Goal: Entertainment & Leisure: Consume media (video, audio)

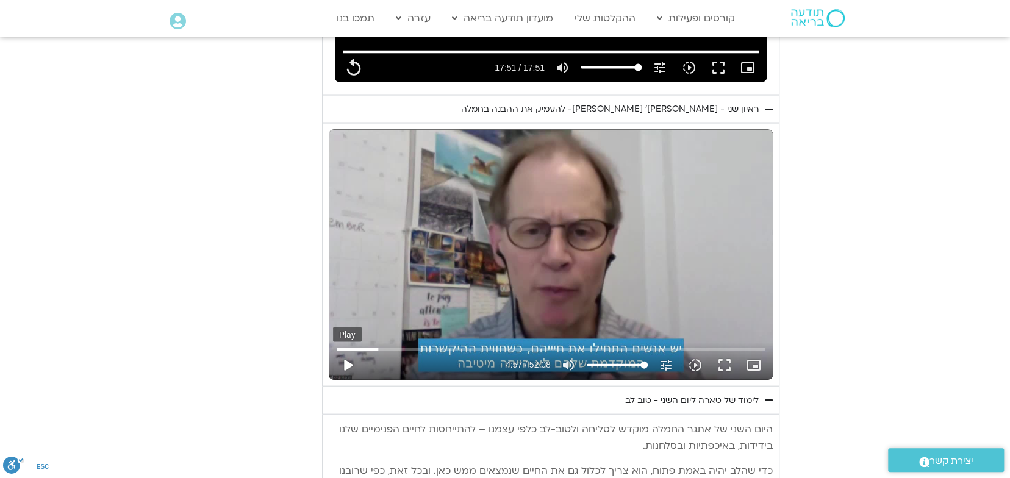
type input "1071.88"
click at [349, 351] on button "play_arrow" at bounding box center [347, 365] width 29 height 29
type input "297.431673"
type input "1071.88"
type input "297.456289"
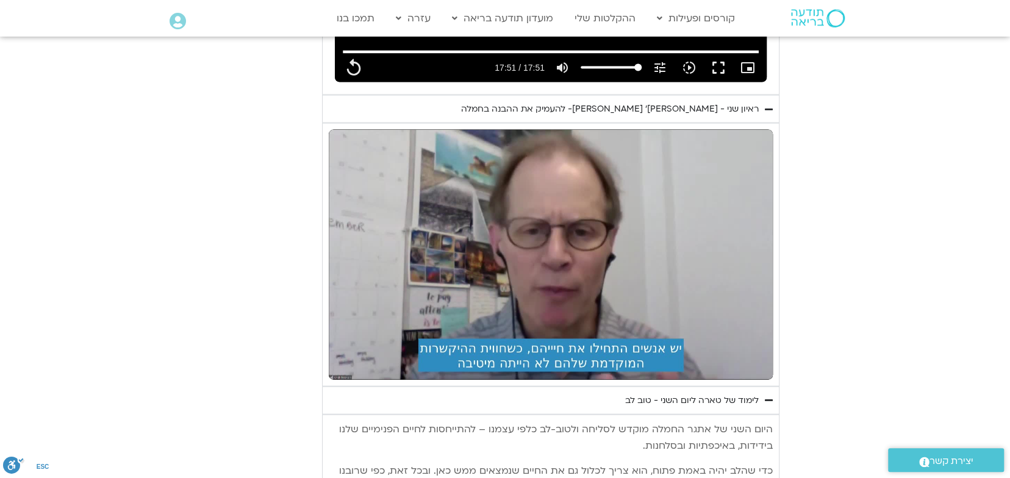
type input "1071.88"
type input "484.899371"
type input "1071.88"
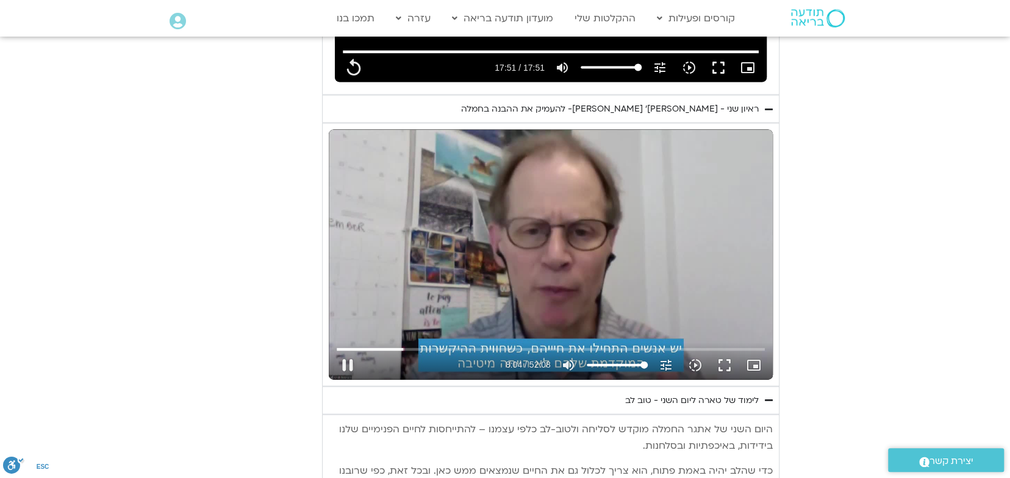
type input "484.999021"
type input "1071.88"
type input "485.13264"
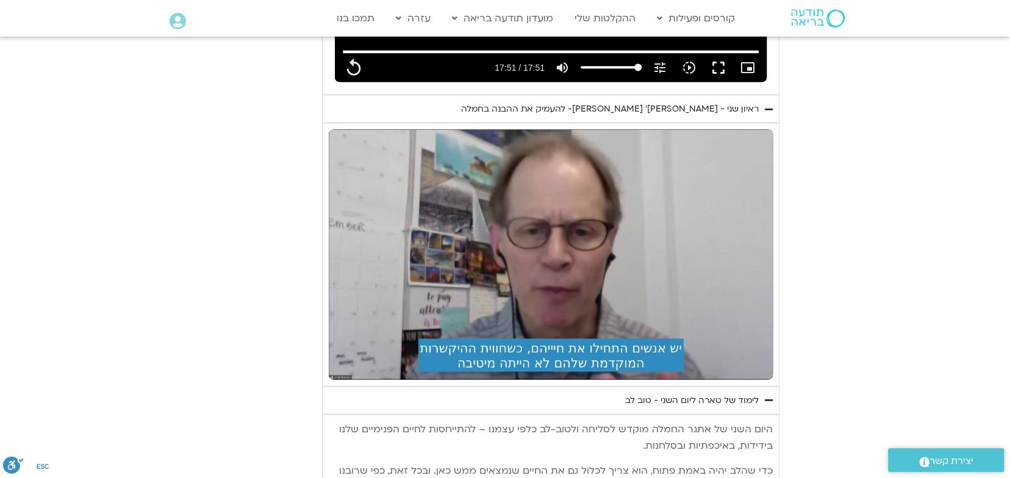
type input "1071.88"
type input "684.949196"
type input "1071.88"
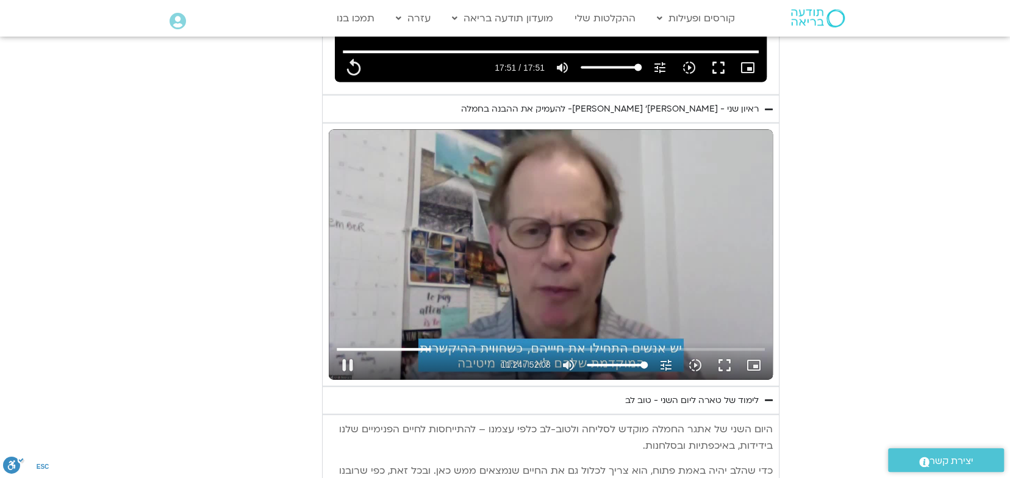
type input "685.065668"
type input "1071.88"
type input "685.203834"
type input "1071.88"
type input "685.332391"
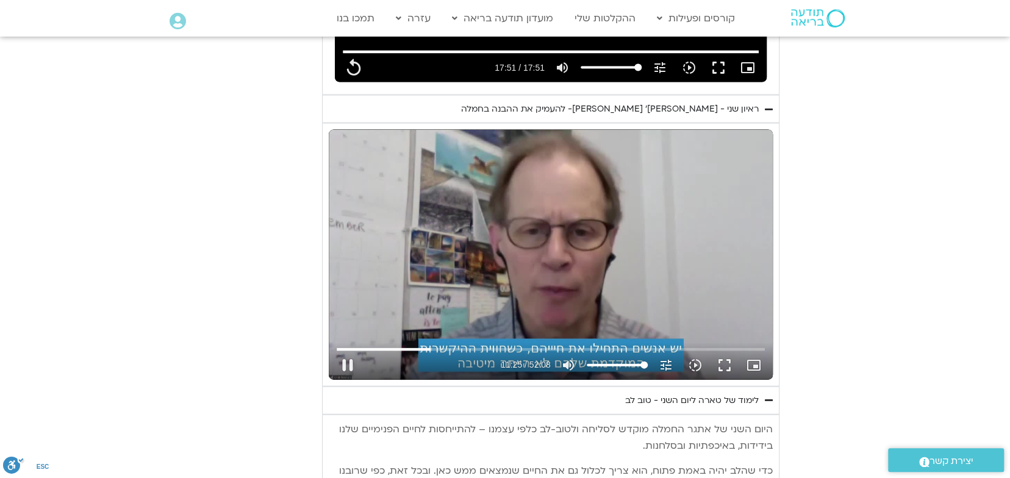
type input "1071.88"
type input "685.383718"
type input "1071.88"
click at [520, 276] on div "Skip Ad 12:38 pause 11:25 / 52:08 volume_up Mute tune Resolution Auto 720p slow…" at bounding box center [551, 255] width 444 height 250
type input "685.595583"
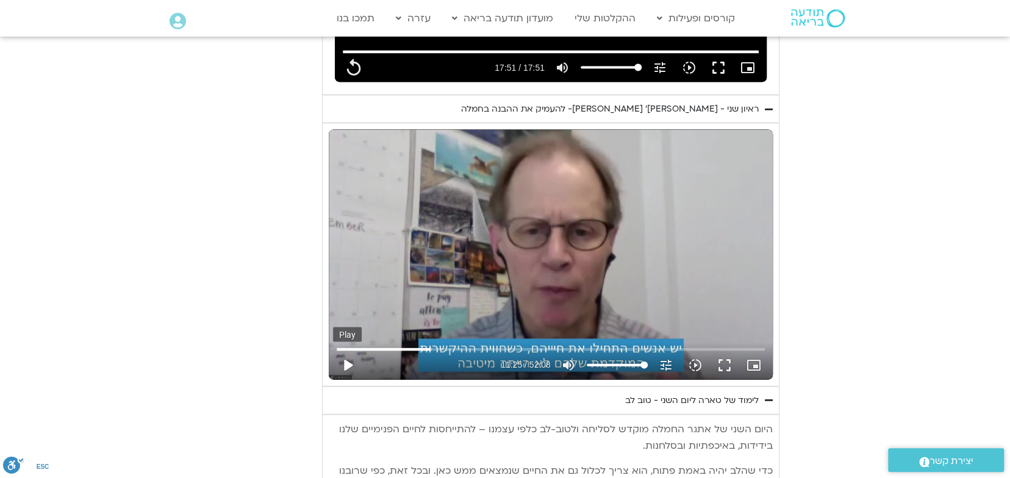
type input "1071.88"
click at [346, 351] on button "play_arrow" at bounding box center [347, 365] width 29 height 29
type input "685.595768"
type input "1071.88"
type input "685.610712"
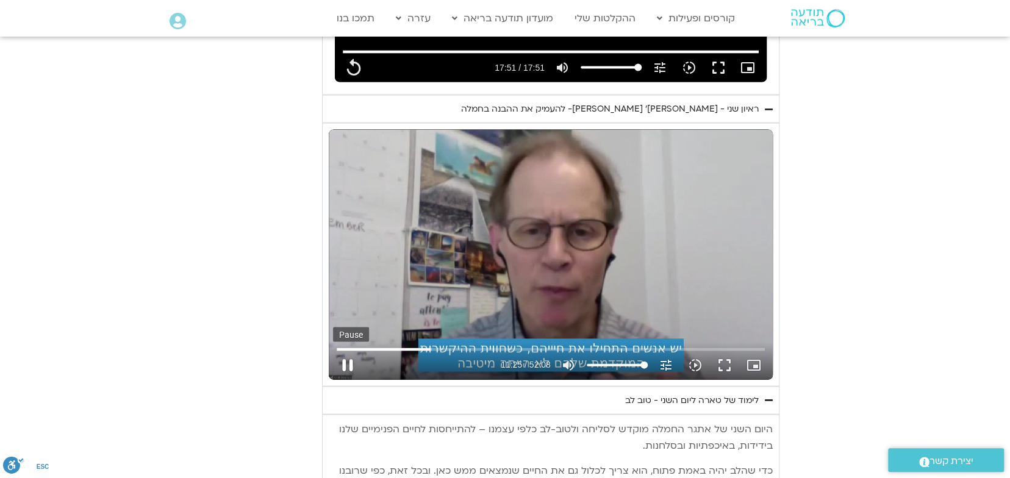
type input "1071.88"
type input "685.827795"
type input "1071.88"
type input "685.960132"
type input "1071.88"
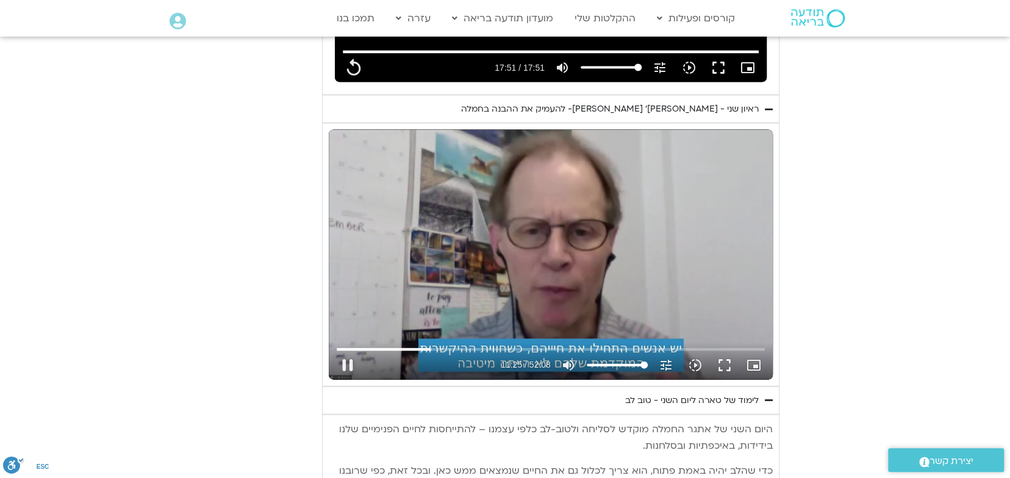
type input "685.986322"
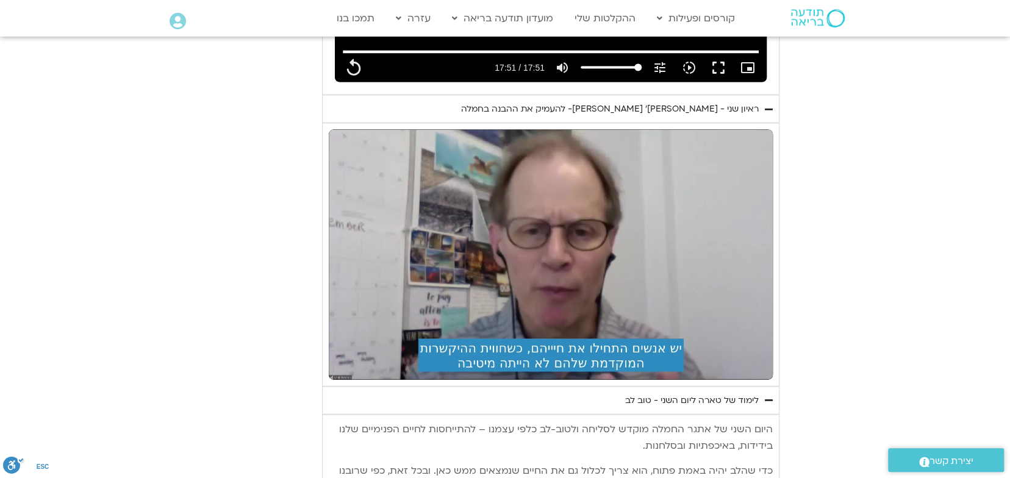
type input "1071.88"
type input "1952.130008"
type input "1071.88"
type input "1952.978924"
type input "1071.88"
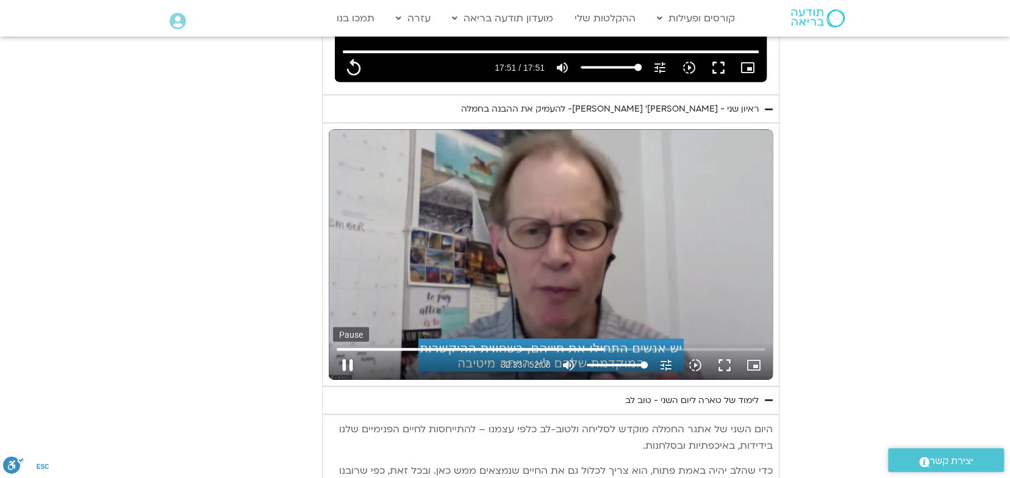
type input "1953.128846"
type input "1071.88"
type input "1953.26208"
type input "1071.88"
type input "1953.295592"
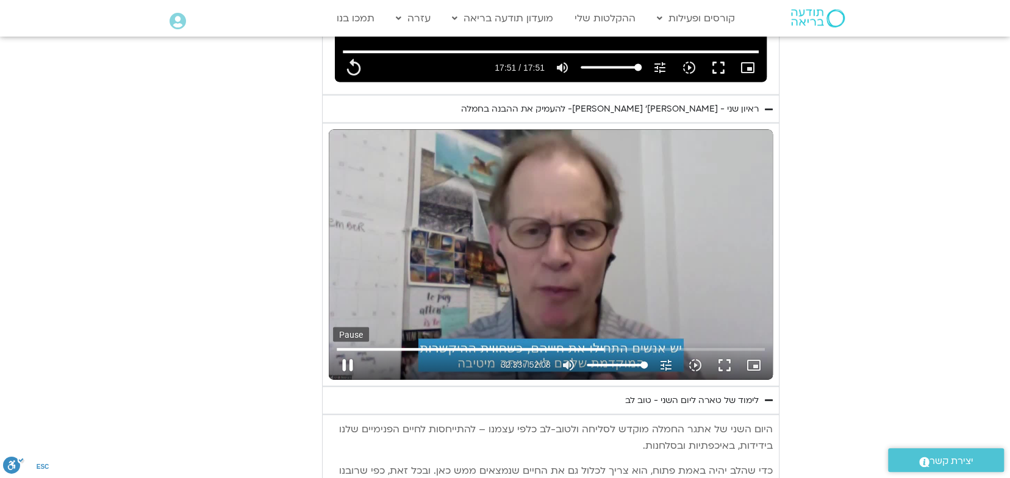
type input "1071.88"
type input "1953.408192"
type input "1071.88"
type input "1953.612144"
type input "1071.88"
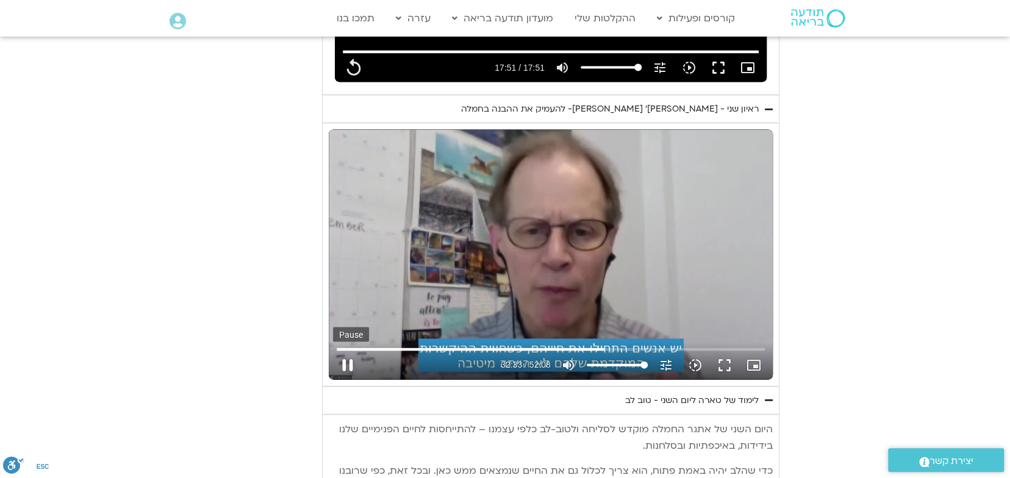
type input "1953.745362"
type input "1071.88"
type input "1953.928673"
type input "1071.88"
type input "1954.061998"
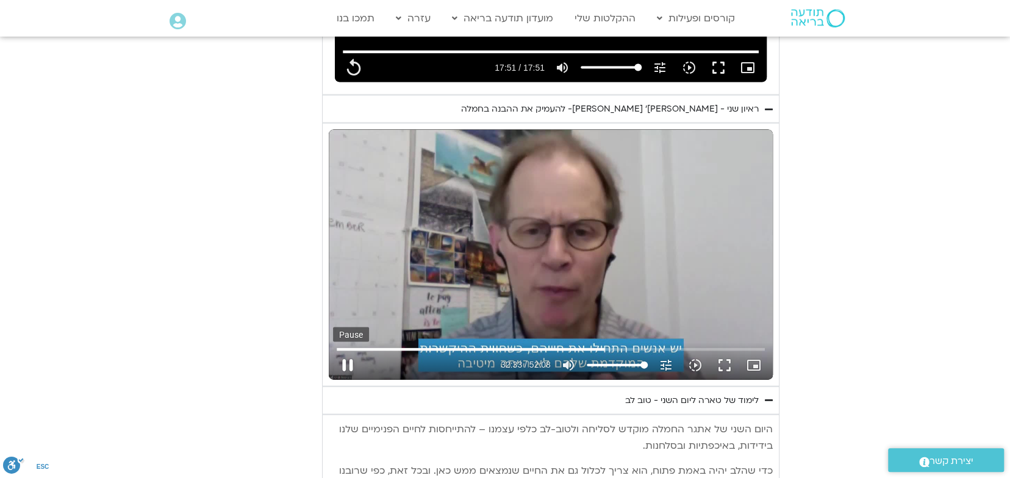
type input "1071.88"
click at [349, 351] on button "pause" at bounding box center [347, 365] width 29 height 29
type input "1954.104337"
type input "1071.88"
